Goal: Task Accomplishment & Management: Manage account settings

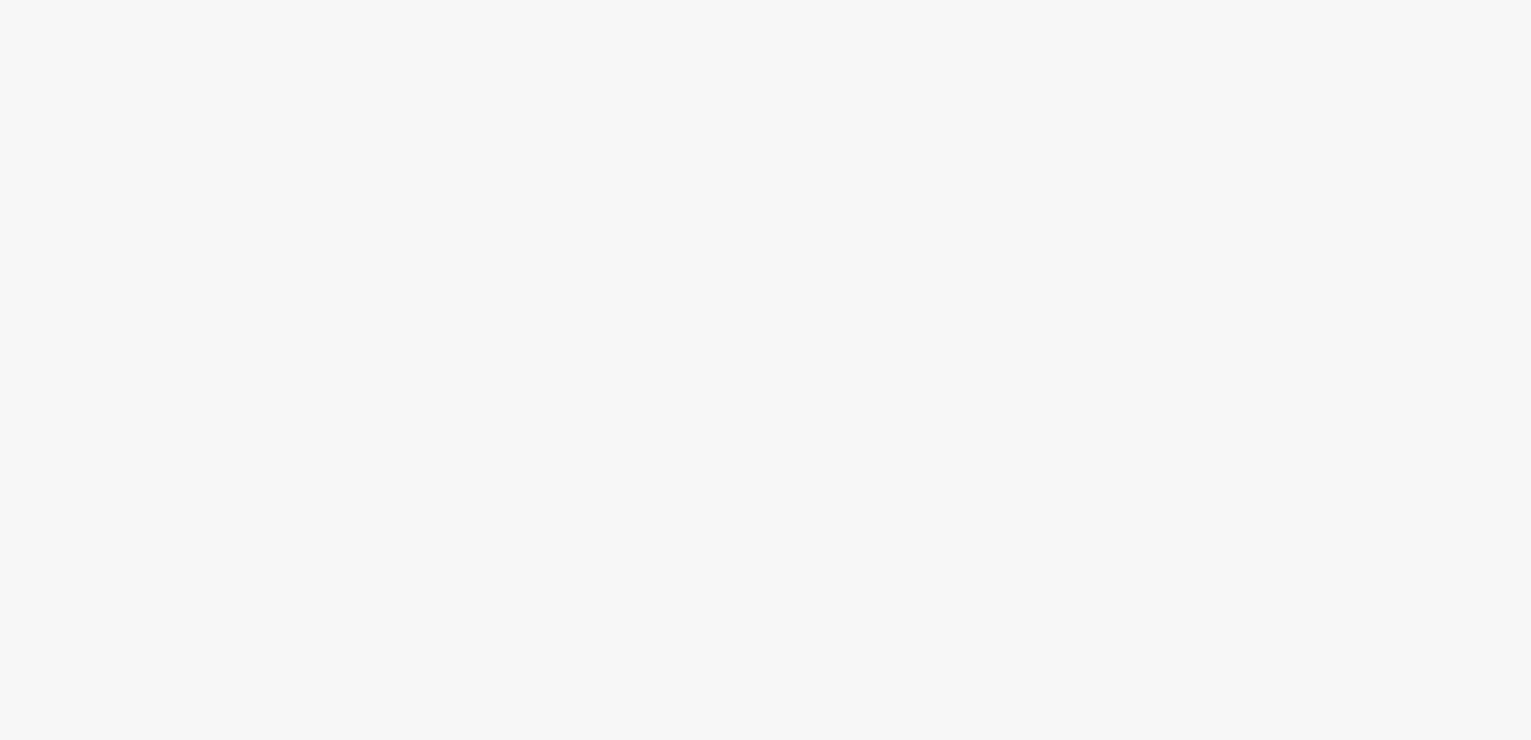
click at [595, 298] on div at bounding box center [765, 406] width 1531 height 668
